Goal: Information Seeking & Learning: Understand process/instructions

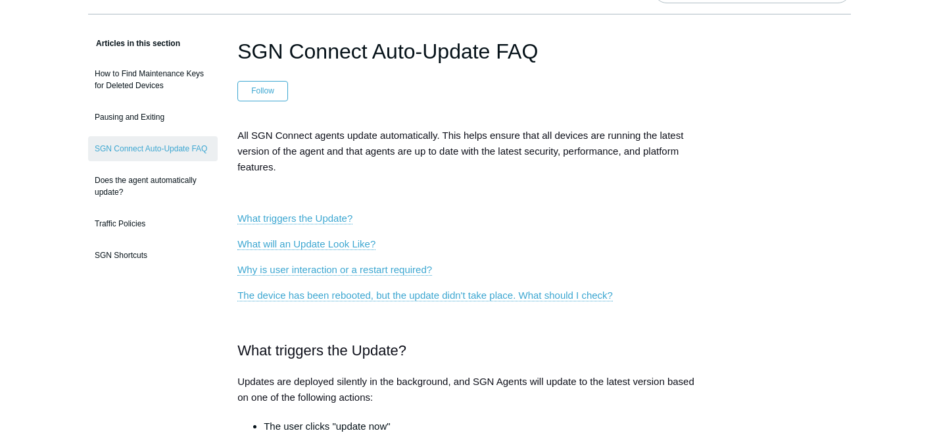
scroll to position [95, 0]
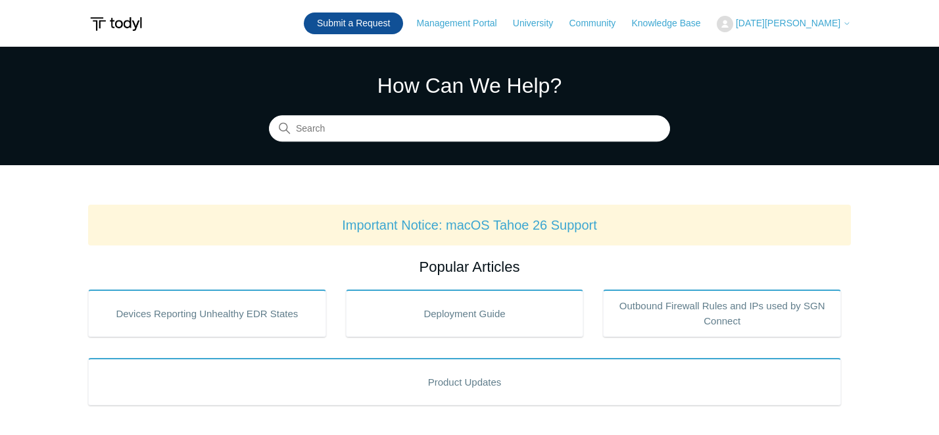
click at [395, 22] on link "Submit a Request" at bounding box center [353, 23] width 99 height 22
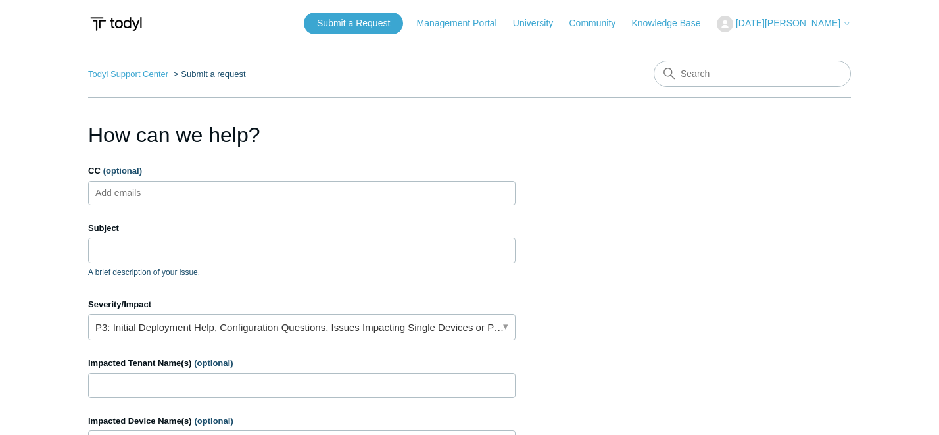
click at [196, 190] on ul "Add emails" at bounding box center [302, 193] width 428 height 24
click at [153, 249] on input "Subject" at bounding box center [302, 249] width 428 height 25
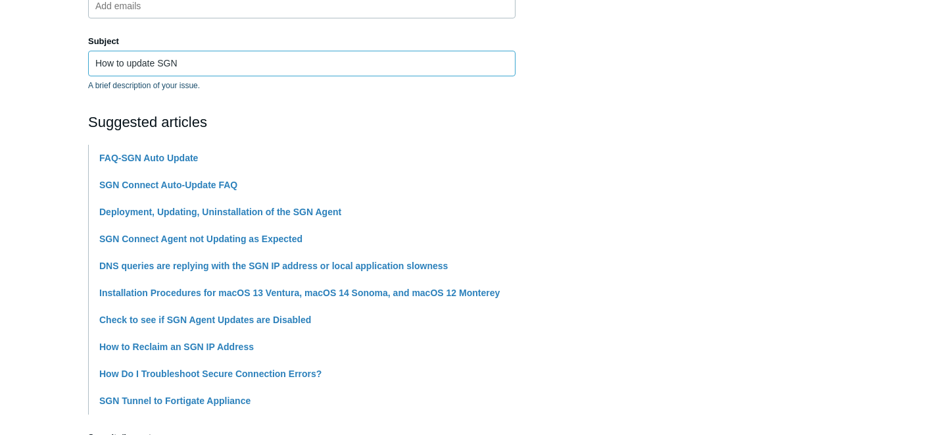
scroll to position [192, 0]
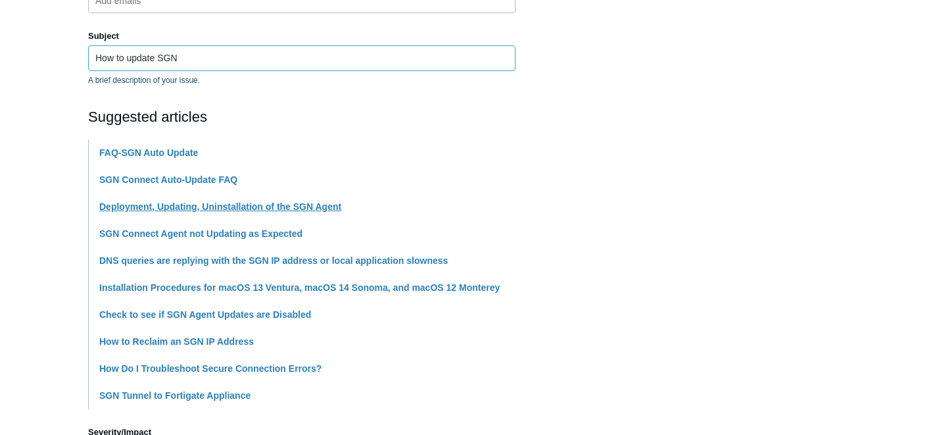
type input "How to update SGN"
click at [202, 208] on link "Deployment, Updating, Uninstallation of the SGN Agent" at bounding box center [220, 206] width 242 height 11
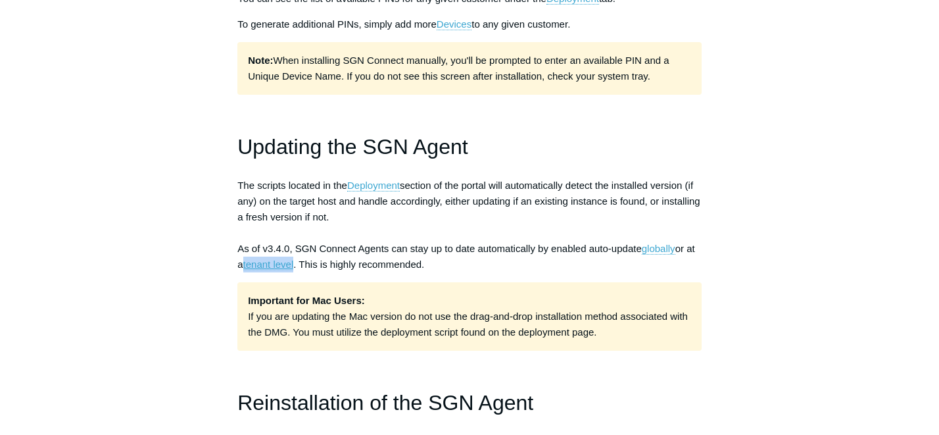
scroll to position [850, 0]
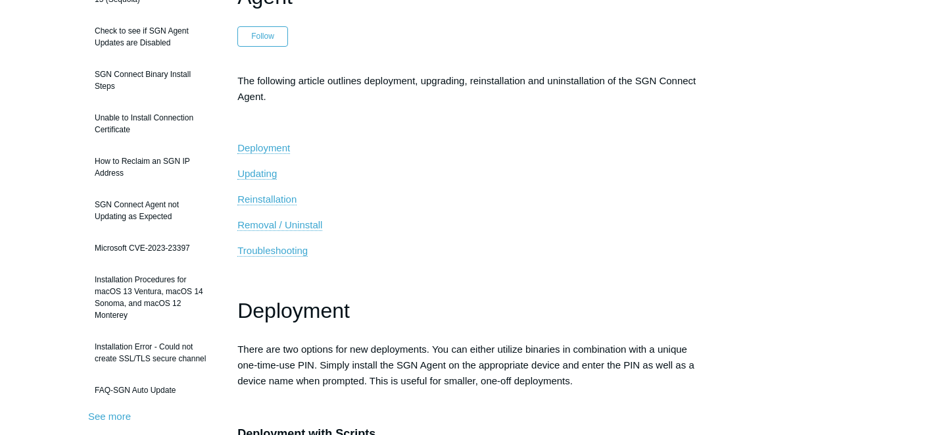
scroll to position [198, 0]
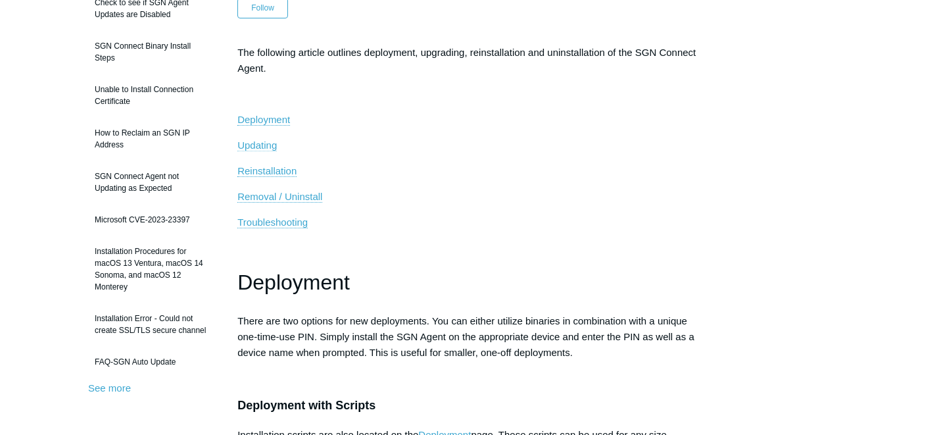
click at [247, 143] on span "Updating" at bounding box center [256, 144] width 39 height 11
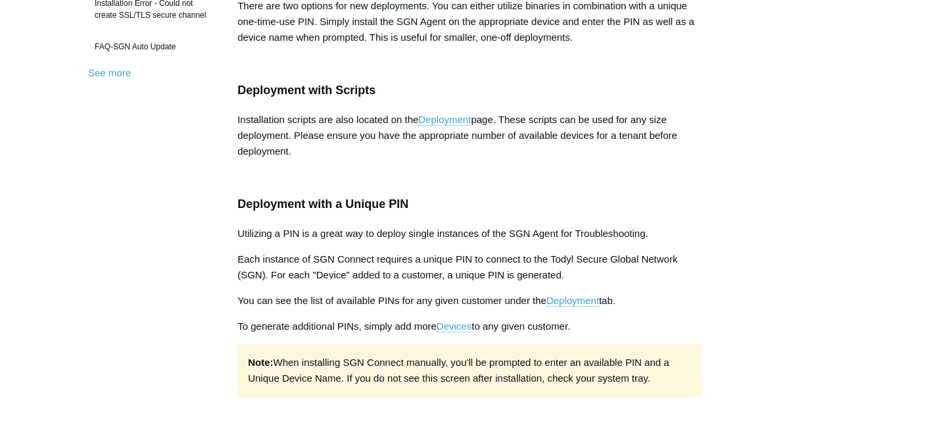
scroll to position [503, 0]
